Goal: Task Accomplishment & Management: Manage account settings

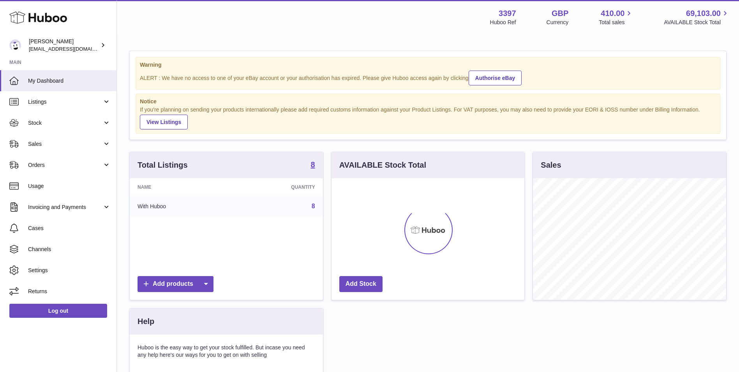
scroll to position [122, 193]
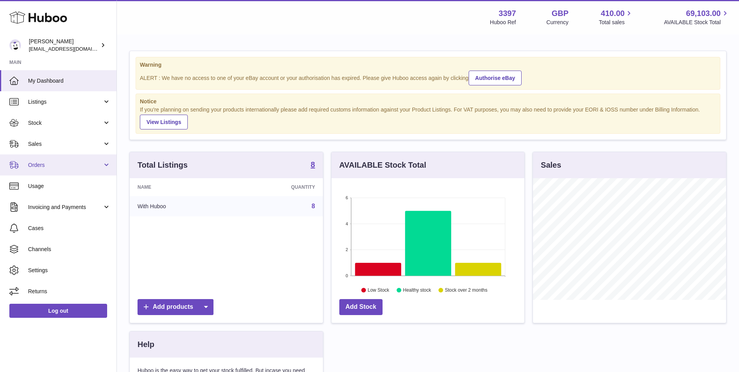
click at [48, 164] on span "Orders" at bounding box center [65, 164] width 74 height 7
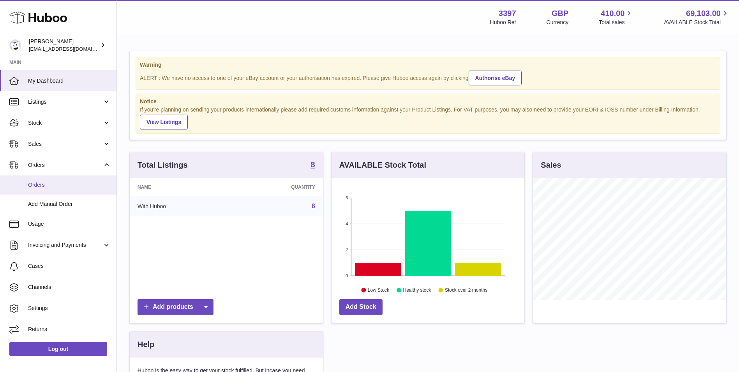
click at [44, 181] on span "Orders" at bounding box center [69, 184] width 83 height 7
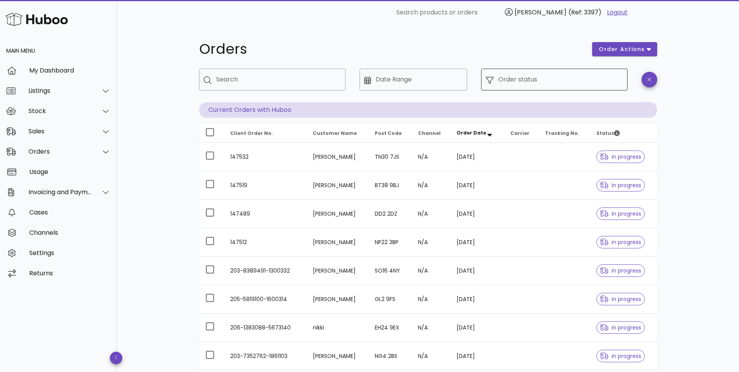
click at [557, 80] on input "Order status" at bounding box center [560, 79] width 125 height 12
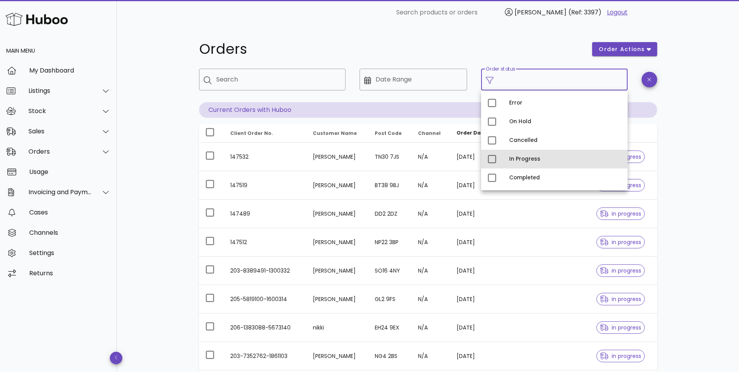
click at [529, 157] on div "In Progress" at bounding box center [565, 159] width 112 height 6
type input "**********"
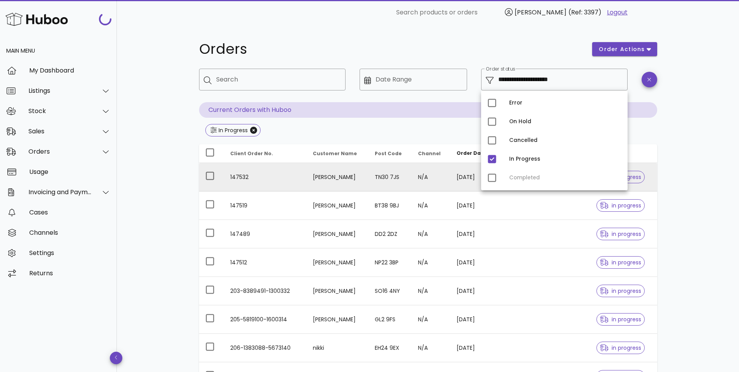
click at [655, 174] on td "in progress" at bounding box center [623, 177] width 67 height 28
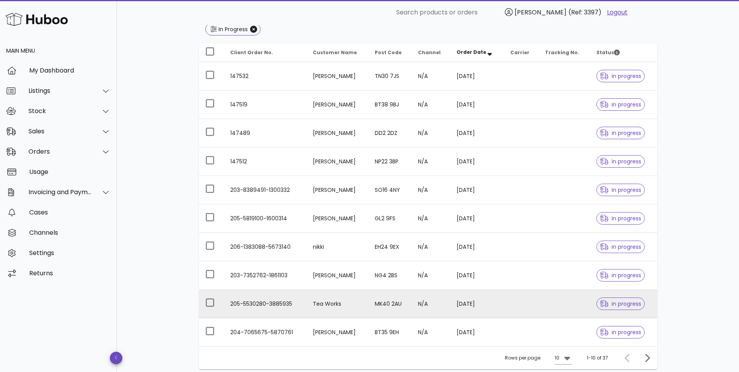
scroll to position [161, 0]
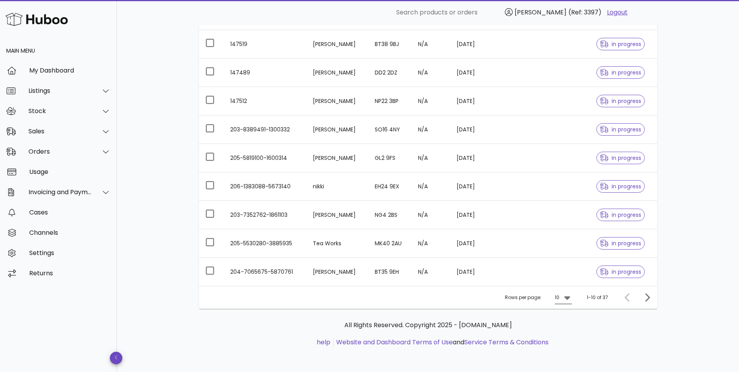
click at [567, 298] on icon at bounding box center [567, 298] width 6 height 4
click at [561, 341] on div "50" at bounding box center [565, 340] width 20 height 19
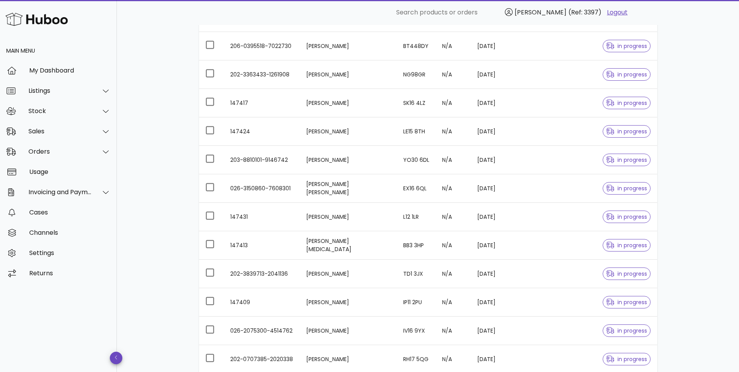
scroll to position [929, 0]
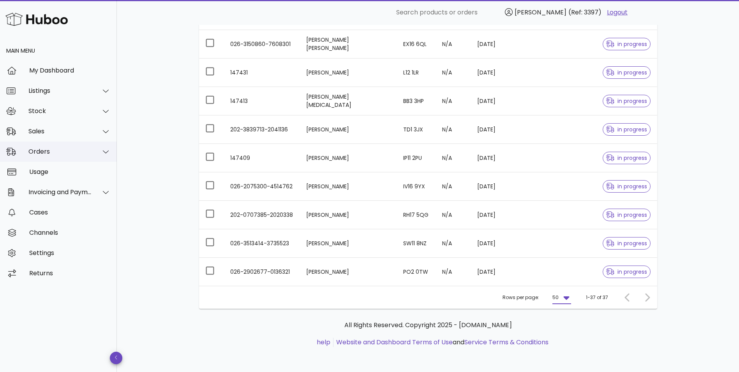
click at [60, 150] on div "Orders" at bounding box center [59, 151] width 63 height 7
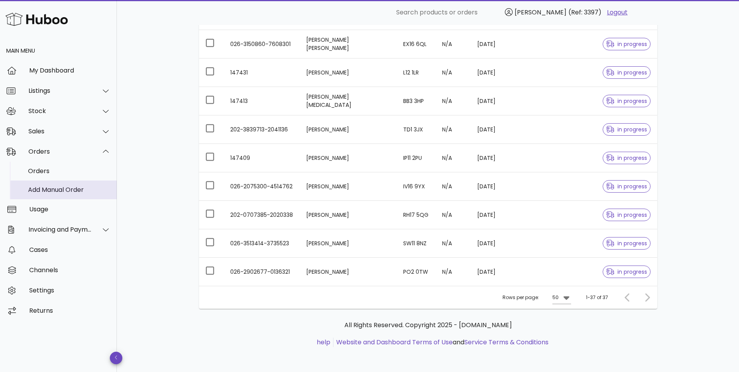
click at [58, 192] on div "Add Manual Order" at bounding box center [69, 189] width 83 height 7
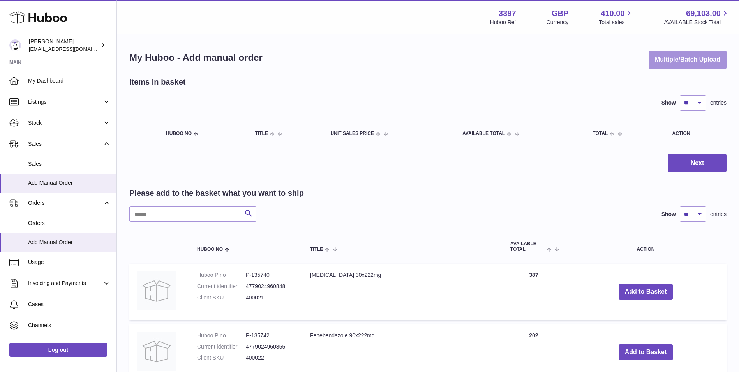
click at [681, 58] on button "Multiple/Batch Upload" at bounding box center [688, 60] width 78 height 18
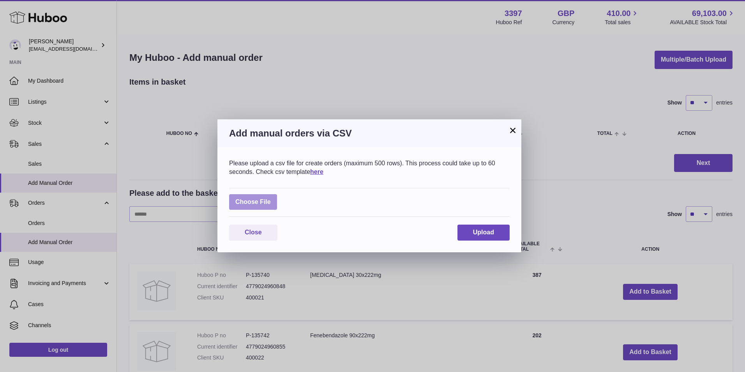
click at [254, 206] on label at bounding box center [253, 202] width 48 height 16
click at [271, 198] on input "file" at bounding box center [271, 198] width 0 height 0
type input "**********"
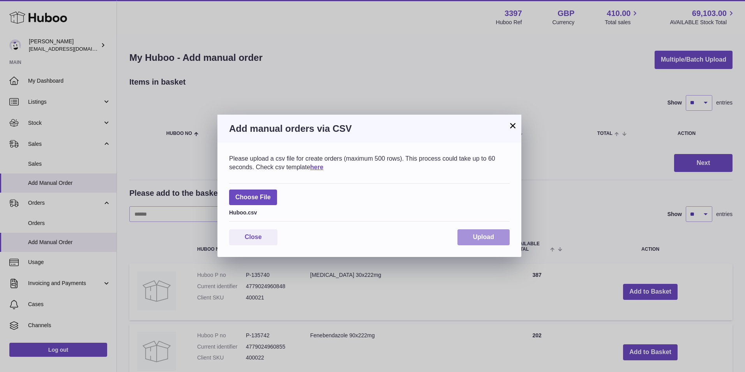
click at [472, 236] on button "Upload" at bounding box center [483, 237] width 52 height 16
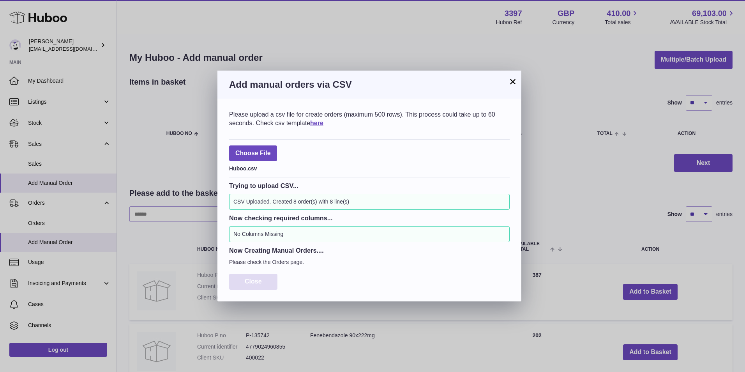
click at [257, 281] on span "Close" at bounding box center [253, 281] width 17 height 7
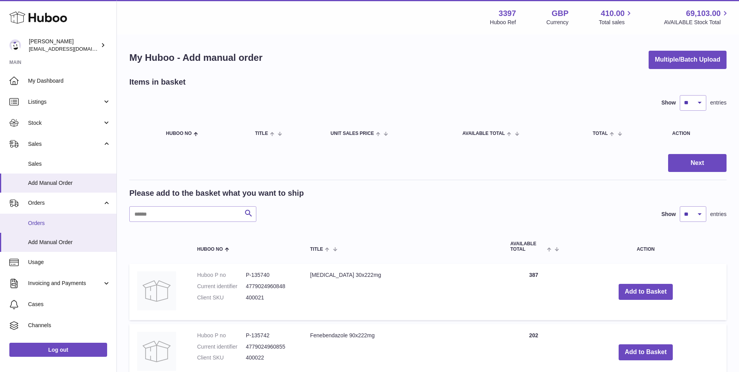
click at [56, 224] on span "Orders" at bounding box center [69, 222] width 83 height 7
